Goal: Task Accomplishment & Management: Manage account settings

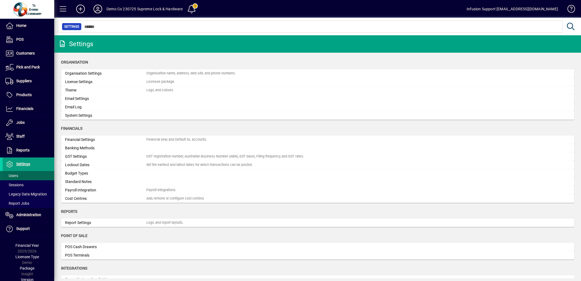
click at [17, 175] on span "Users" at bounding box center [11, 175] width 13 height 4
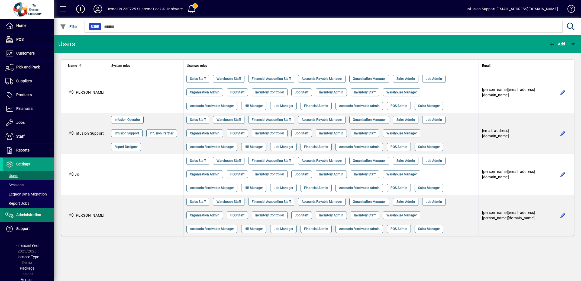
drag, startPoint x: 21, startPoint y: 213, endPoint x: 34, endPoint y: 210, distance: 13.4
click at [22, 213] on span "Administration" at bounding box center [28, 214] width 25 height 4
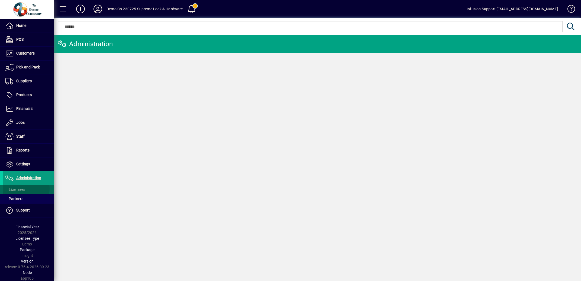
click at [19, 188] on span "Licensees" at bounding box center [15, 189] width 20 height 4
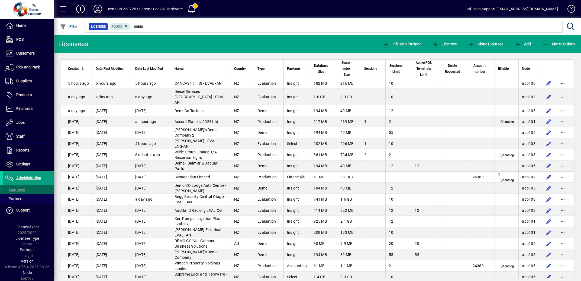
click at [16, 190] on span "Licensees" at bounding box center [15, 189] width 20 height 4
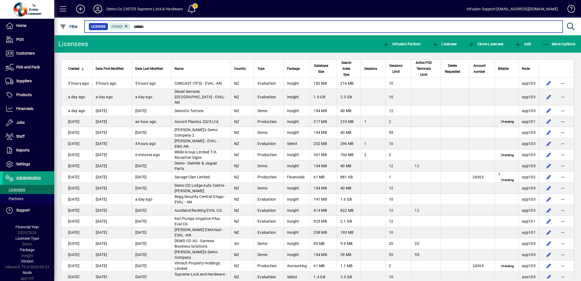
click at [150, 27] on input "text" at bounding box center [345, 27] width 428 height 8
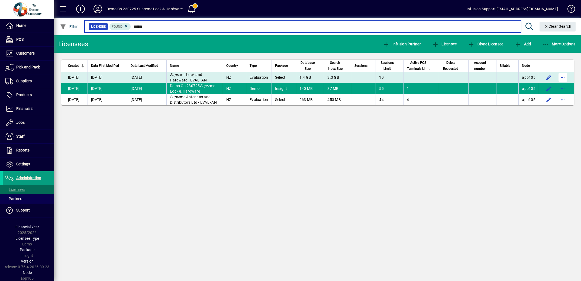
type input "*****"
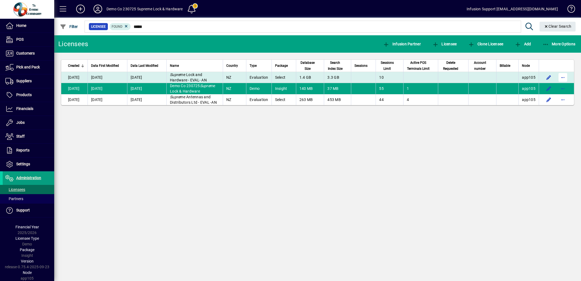
click at [563, 82] on span "button" at bounding box center [563, 77] width 13 height 13
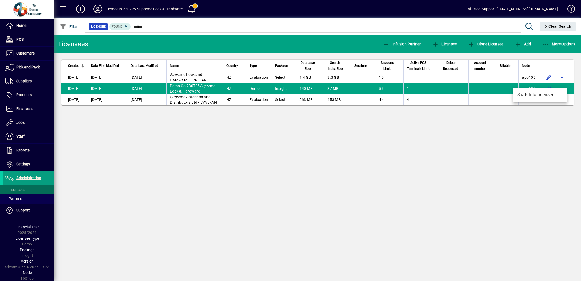
drag, startPoint x: 531, startPoint y: 94, endPoint x: 502, endPoint y: 93, distance: 29.0
click at [531, 94] on span "Switch to licensee" at bounding box center [541, 94] width 46 height 7
